Goal: Register for event/course

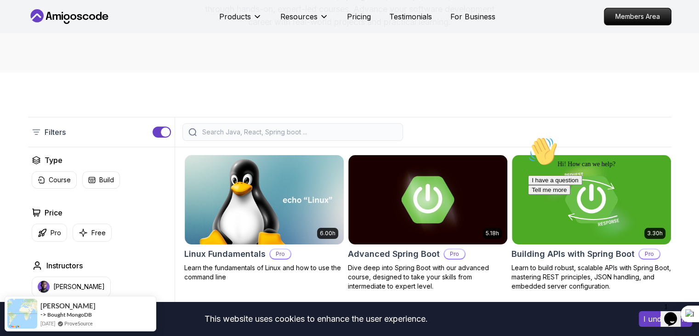
scroll to position [184, 0]
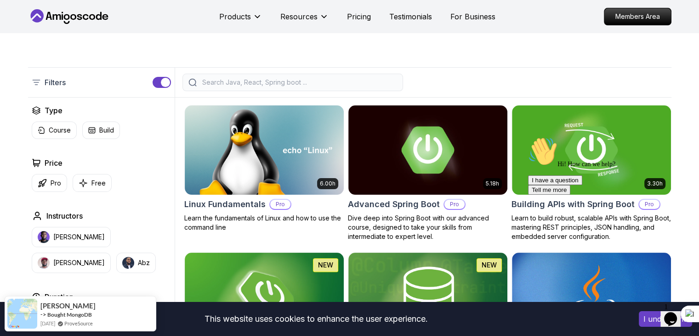
click at [222, 80] on input "search" at bounding box center [298, 82] width 197 height 9
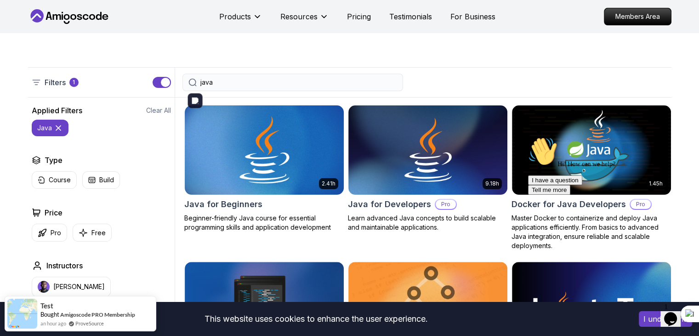
scroll to position [230, 0]
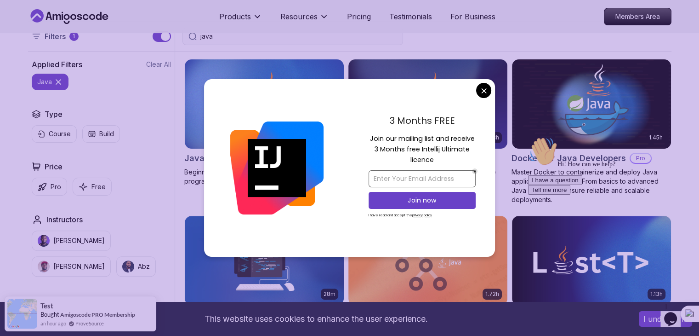
type input "java"
click at [425, 176] on input "email" at bounding box center [422, 178] width 107 height 17
type input "[EMAIL_ADDRESS][DOMAIN_NAME]"
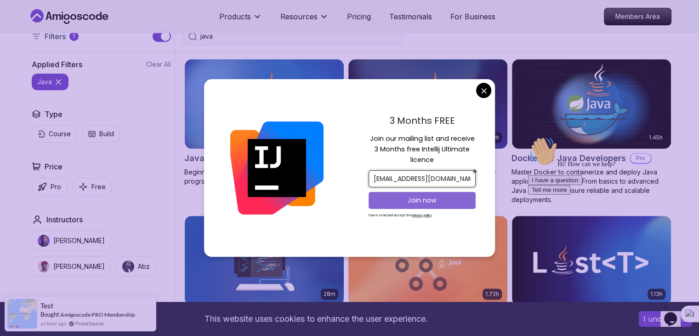
click at [430, 199] on p "Join now" at bounding box center [422, 199] width 87 height 9
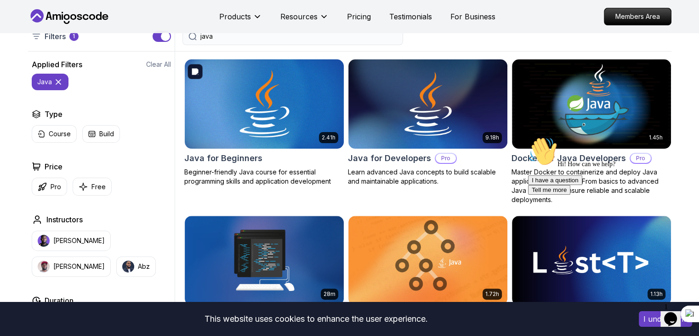
click at [303, 130] on img at bounding box center [264, 103] width 167 height 93
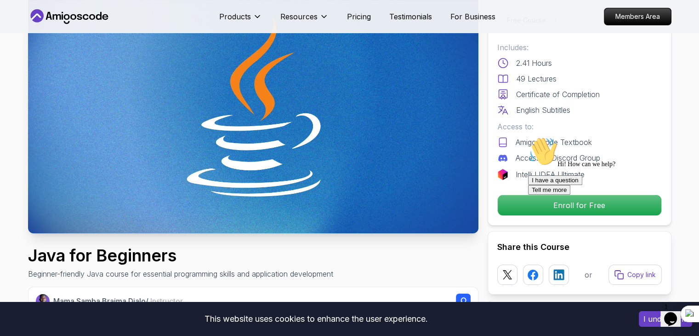
scroll to position [92, 0]
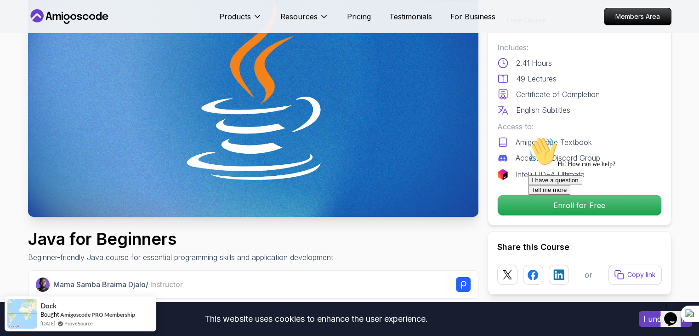
click at [528, 194] on div "Hi! How can we help? I have a question Tell me more" at bounding box center [610, 166] width 165 height 58
click at [524, 205] on p "Enroll for Free" at bounding box center [580, 205] width 164 height 20
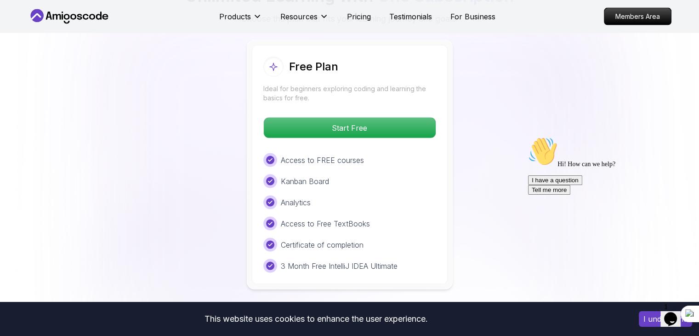
scroll to position [1903, 0]
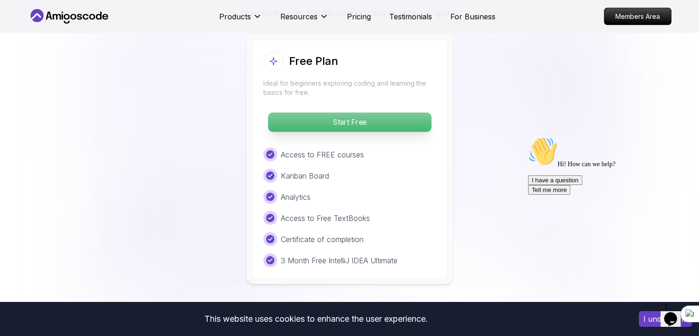
click at [342, 113] on p "Start Free" at bounding box center [349, 122] width 163 height 19
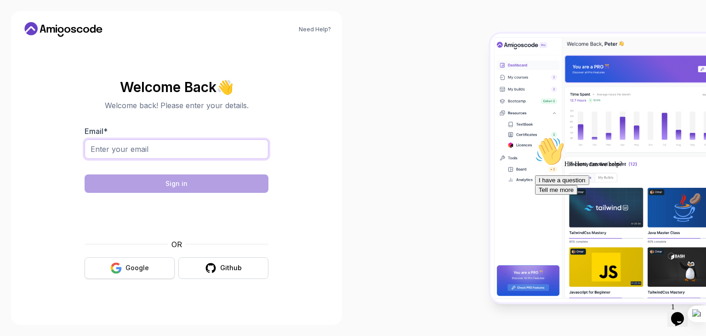
drag, startPoint x: 220, startPoint y: 151, endPoint x: 142, endPoint y: 259, distance: 133.6
click at [220, 151] on input "Email *" at bounding box center [177, 148] width 184 height 19
click at [140, 266] on div "Google" at bounding box center [137, 267] width 23 height 9
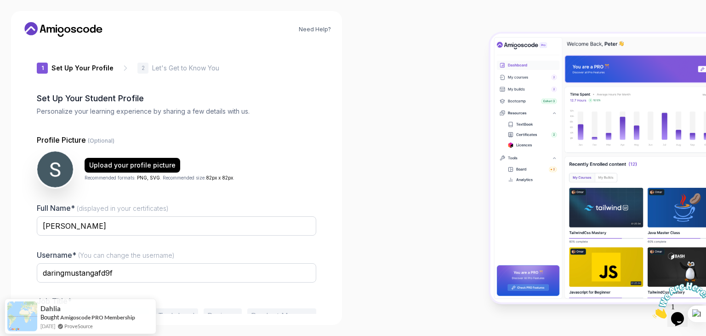
scroll to position [48, 0]
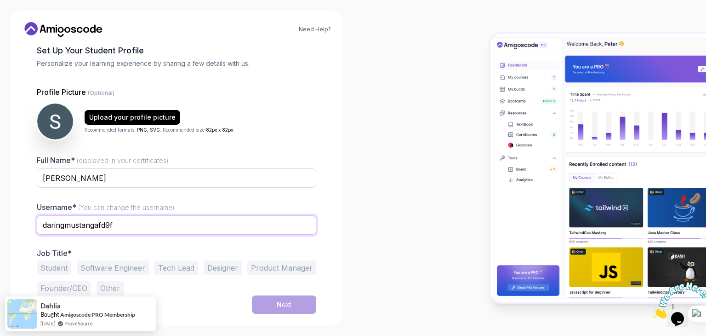
click at [140, 225] on input "daringmustangafd9f" at bounding box center [177, 224] width 280 height 19
click at [66, 271] on button "Student" at bounding box center [54, 267] width 34 height 15
click at [167, 225] on input "daringmustangafd9f" at bounding box center [177, 224] width 280 height 19
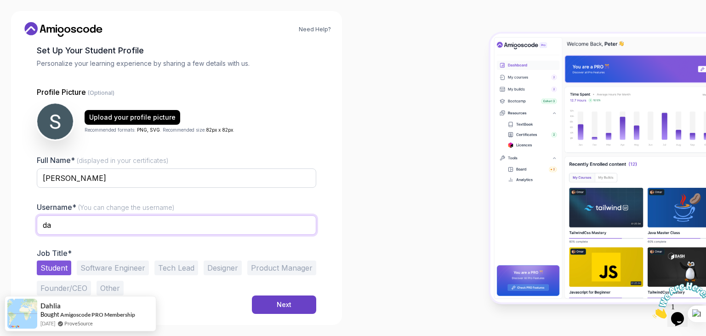
type input "d"
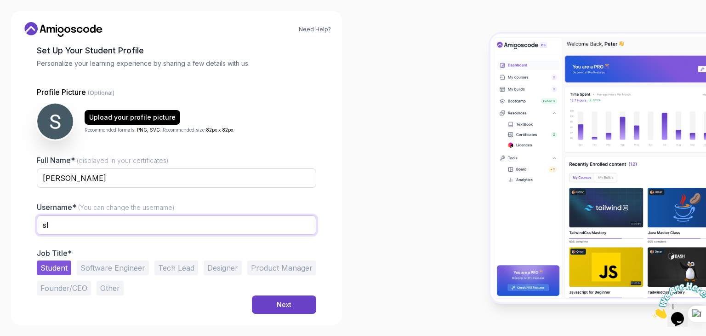
type input "s"
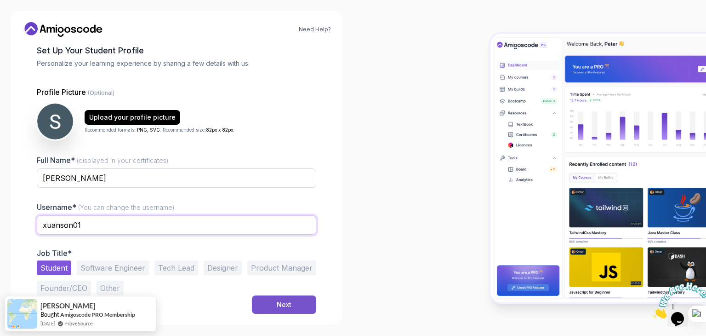
type input "x"
click at [268, 297] on button "Next" at bounding box center [284, 304] width 64 height 18
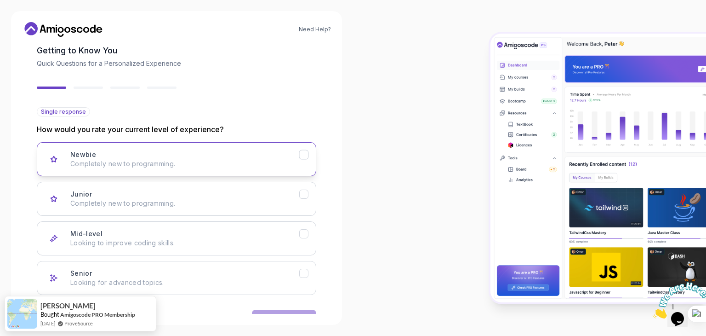
click at [145, 166] on p "Completely new to programming." at bounding box center [184, 163] width 229 height 9
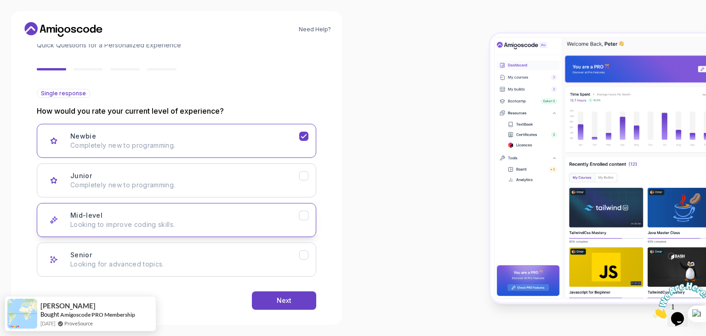
scroll to position [76, 0]
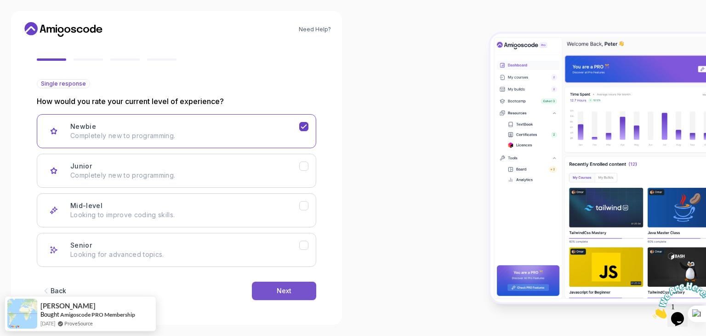
click at [263, 285] on button "Next" at bounding box center [284, 290] width 64 height 18
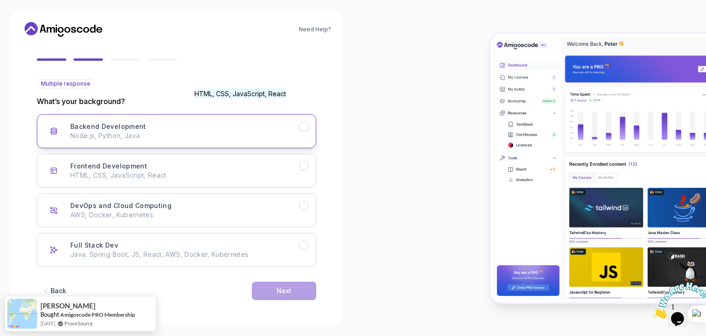
click at [239, 118] on button "Backend Development Node.js, Python, Java" at bounding box center [177, 131] width 280 height 34
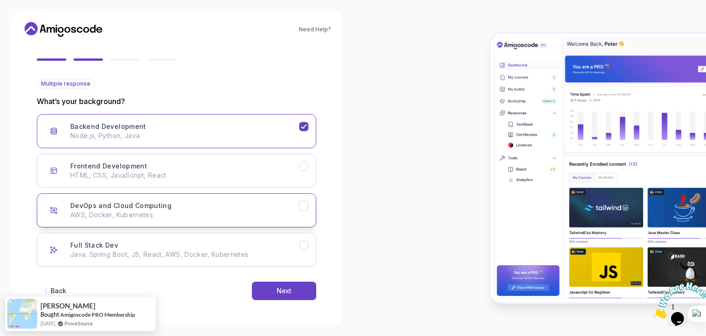
click at [240, 207] on div "DevOps and Cloud Computing AWS, Docker, Kubernetes" at bounding box center [184, 210] width 229 height 18
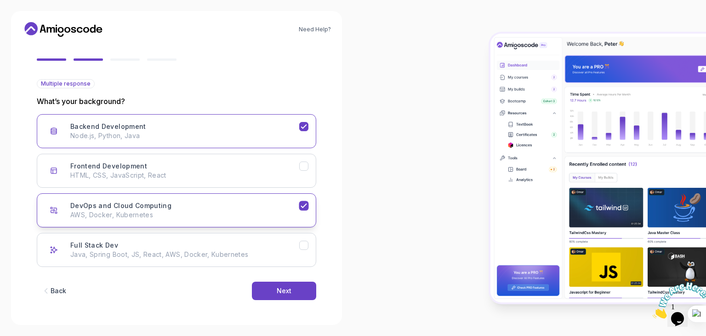
click at [239, 212] on p "AWS, Docker, Kubernetes" at bounding box center [184, 214] width 229 height 9
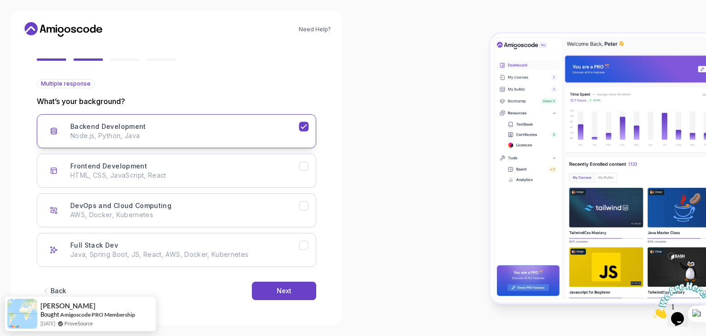
click at [243, 127] on div "Backend Development Node.js, Python, Java" at bounding box center [184, 131] width 229 height 18
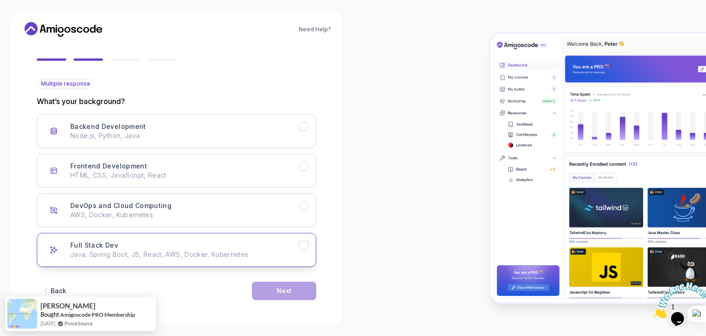
click at [228, 247] on div "Full Stack Dev Java, Spring Boot, JS, React, AWS, Docker, Kubernetes" at bounding box center [184, 249] width 229 height 18
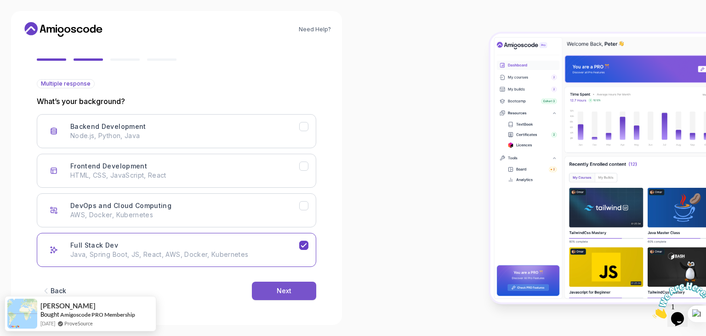
click at [271, 289] on button "Next" at bounding box center [284, 290] width 64 height 18
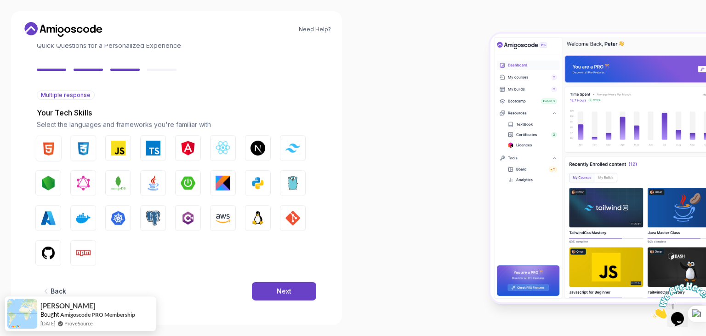
scroll to position [66, 0]
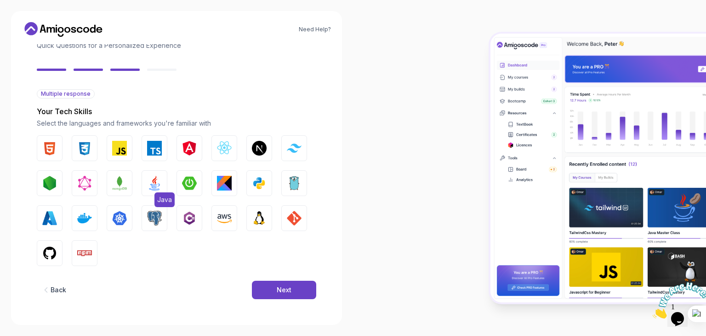
click at [147, 180] on img "button" at bounding box center [154, 183] width 15 height 15
click at [297, 288] on button "Next" at bounding box center [284, 289] width 64 height 18
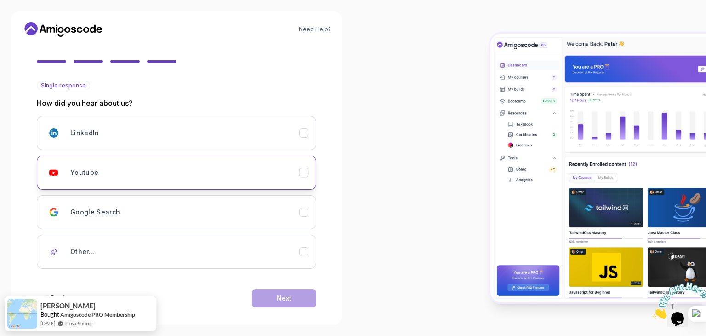
scroll to position [81, 0]
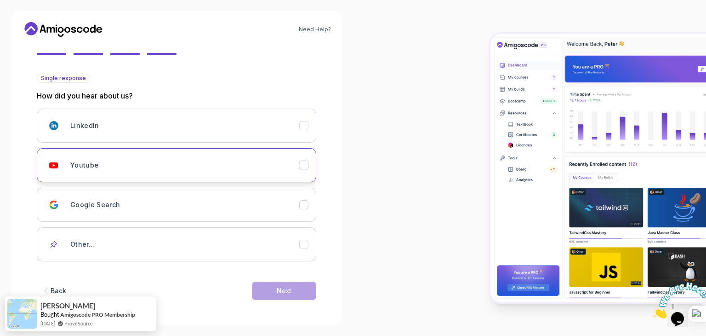
click at [146, 160] on div "Youtube" at bounding box center [184, 165] width 229 height 18
click at [284, 294] on div "Next" at bounding box center [284, 290] width 15 height 9
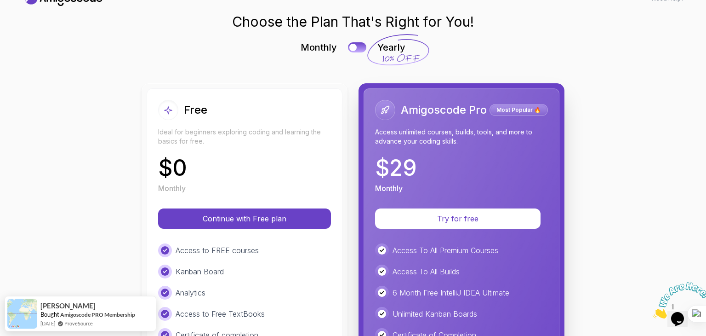
scroll to position [46, 0]
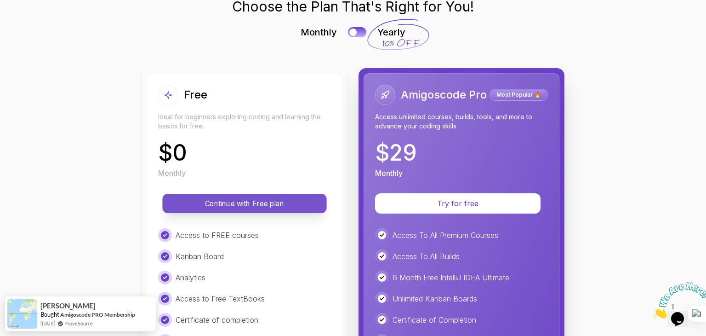
click at [249, 210] on button "Continue with Free plan" at bounding box center [244, 203] width 164 height 19
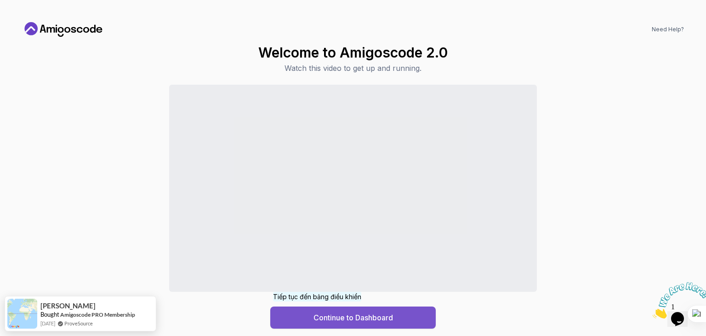
click at [318, 320] on div "Continue to Dashboard" at bounding box center [354, 317] width 80 height 11
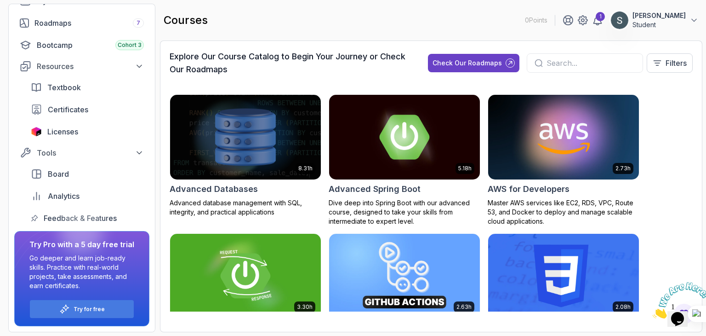
click at [581, 64] on input "text" at bounding box center [591, 62] width 89 height 11
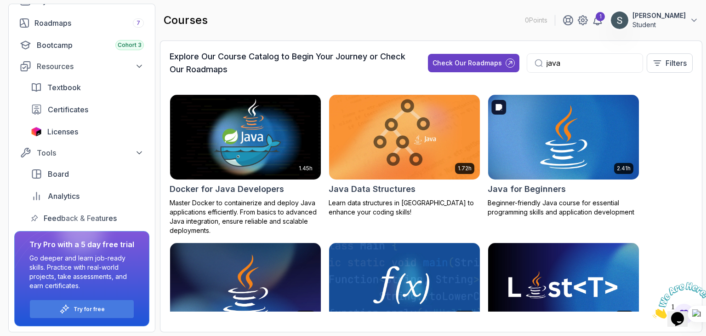
type input "java"
click at [561, 133] on img at bounding box center [564, 136] width 158 height 89
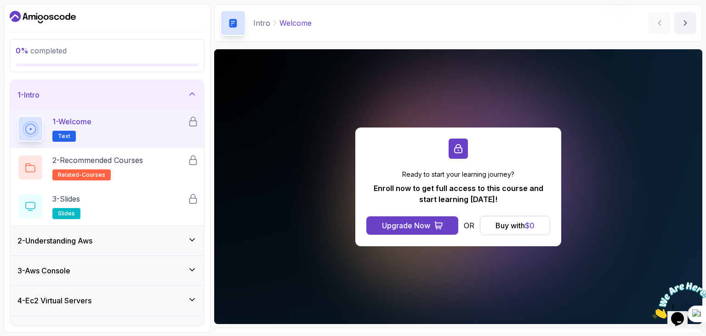
scroll to position [46, 0]
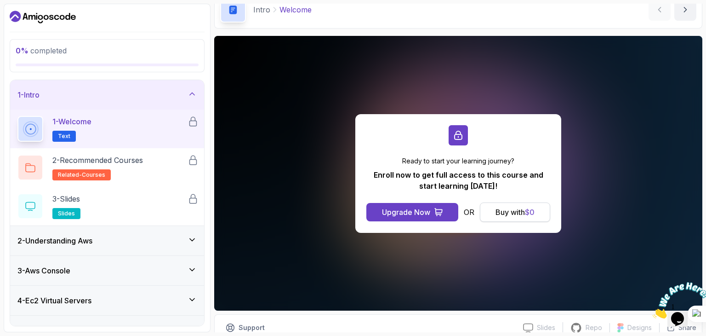
click at [497, 216] on div "Buy with $ 0" at bounding box center [515, 211] width 39 height 11
click at [511, 213] on div "Buy with $ 0" at bounding box center [515, 211] width 39 height 11
